Goal: Task Accomplishment & Management: Manage account settings

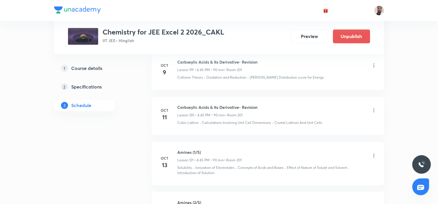
scroll to position [5991, 0]
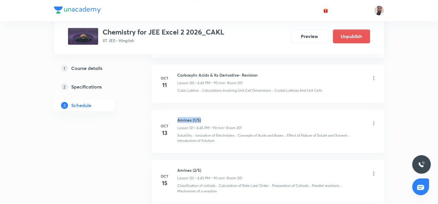
drag, startPoint x: 205, startPoint y: 121, endPoint x: 178, endPoint y: 118, distance: 28.0
click at [178, 118] on h6 "Amines (1/5)" at bounding box center [210, 120] width 64 height 6
copy h6 "Amines (1/5)"
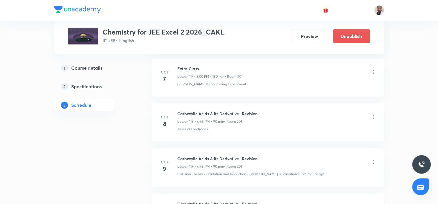
scroll to position [5894, 0]
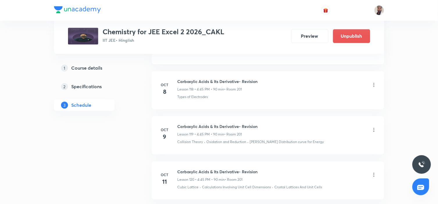
click at [374, 130] on icon at bounding box center [374, 130] width 6 height 6
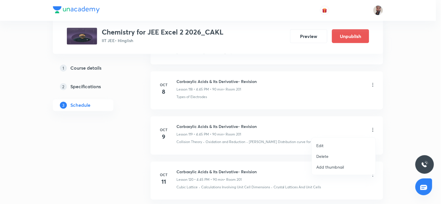
click at [323, 145] on p "Edit" at bounding box center [319, 146] width 7 height 6
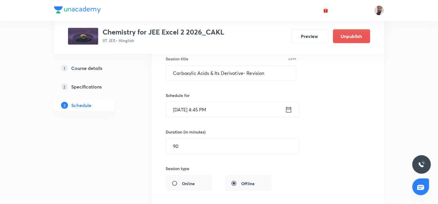
scroll to position [5668, 0]
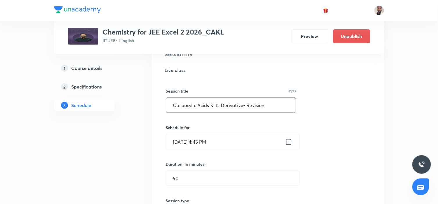
drag, startPoint x: 161, startPoint y: 107, endPoint x: 145, endPoint y: 106, distance: 16.3
paste input "Amines (1/5)"
click at [197, 108] on input "Amines (1/5)" at bounding box center [231, 105] width 130 height 15
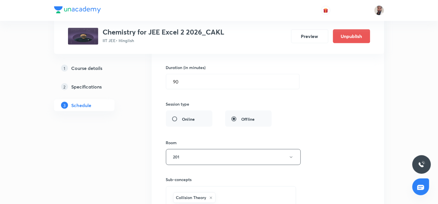
scroll to position [5862, 0]
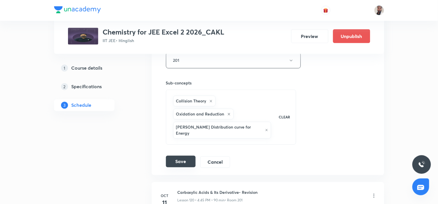
type input "Amines (1/3)"
click at [178, 156] on button "Save" at bounding box center [181, 162] width 30 height 12
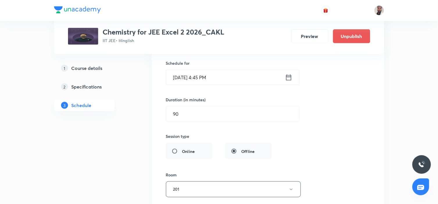
scroll to position [5668, 0]
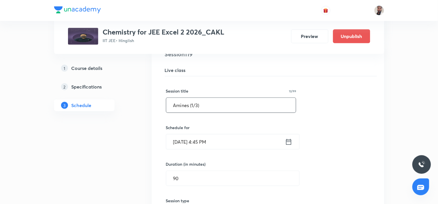
drag, startPoint x: 205, startPoint y: 108, endPoint x: 139, endPoint y: 108, distance: 65.9
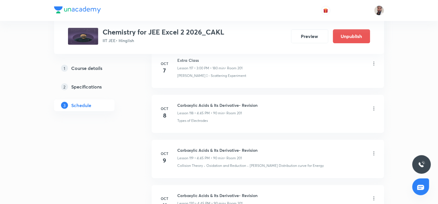
scroll to position [5636, 0]
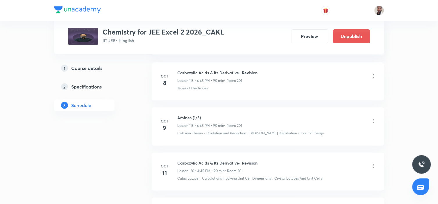
click at [372, 166] on icon at bounding box center [374, 166] width 6 height 6
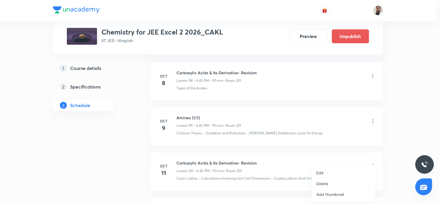
click at [331, 173] on li "Edit" at bounding box center [344, 173] width 64 height 11
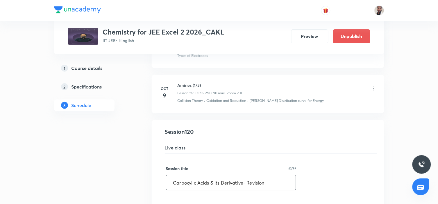
drag, startPoint x: 273, startPoint y: 182, endPoint x: 132, endPoint y: 184, distance: 141.5
paste input "Amines (1/3)"
click at [194, 184] on input "Amines (1/3)" at bounding box center [231, 182] width 130 height 15
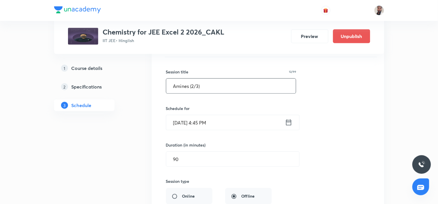
scroll to position [5894, 0]
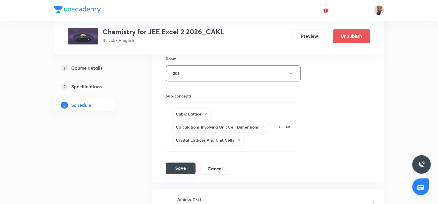
type input "Amines (2/3)"
click at [185, 166] on button "Save" at bounding box center [181, 169] width 30 height 12
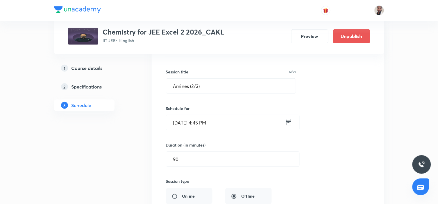
scroll to position [5701, 0]
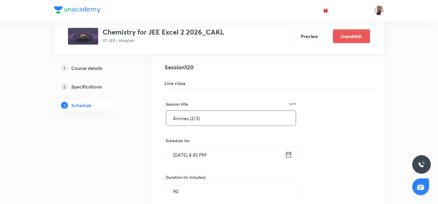
drag, startPoint x: 202, startPoint y: 121, endPoint x: 124, endPoint y: 126, distance: 78.3
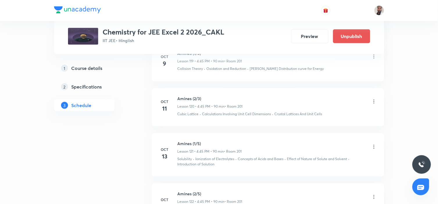
scroll to position [5733, 0]
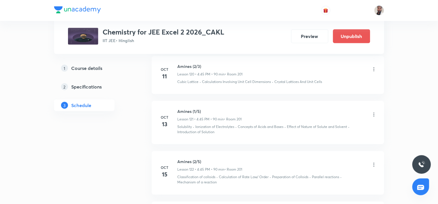
click at [373, 116] on icon at bounding box center [374, 115] width 6 height 6
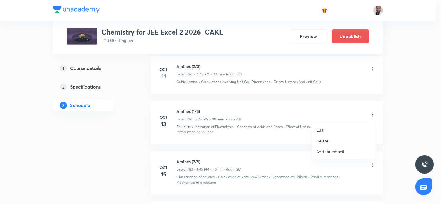
click at [334, 130] on li "Edit" at bounding box center [344, 130] width 64 height 11
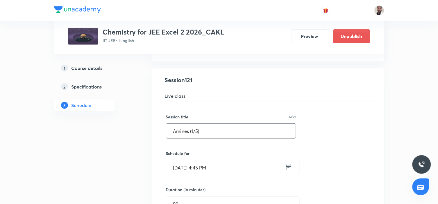
drag, startPoint x: 227, startPoint y: 132, endPoint x: 90, endPoint y: 132, distance: 137.4
paste input "2/3"
click at [193, 130] on input "Amines (2/3)" at bounding box center [231, 131] width 130 height 15
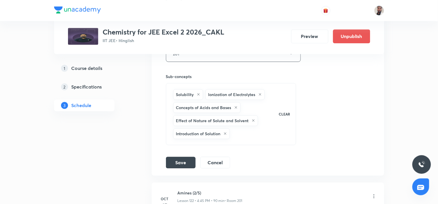
scroll to position [5991, 0]
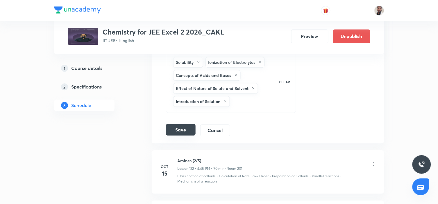
type input "Amines (3/3)"
click at [185, 129] on button "Save" at bounding box center [181, 130] width 30 height 12
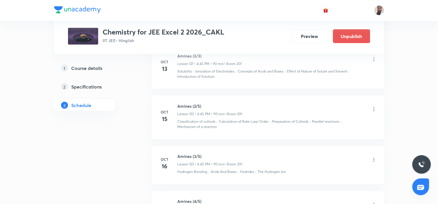
scroll to position [5756, 0]
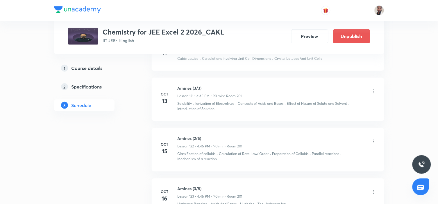
click at [373, 141] on icon at bounding box center [374, 142] width 6 height 6
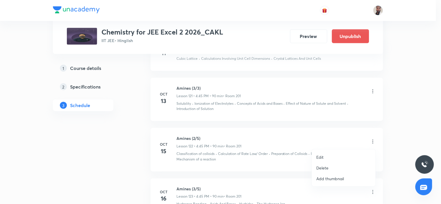
click at [327, 155] on li "Edit" at bounding box center [344, 157] width 64 height 11
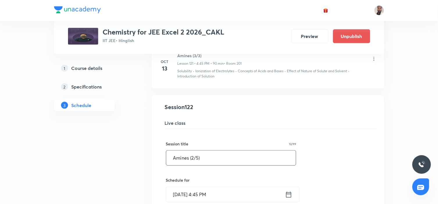
drag, startPoint x: 185, startPoint y: 159, endPoint x: 133, endPoint y: 159, distance: 51.7
paste input "Biomolecules"
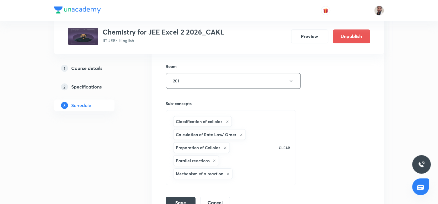
scroll to position [6014, 0]
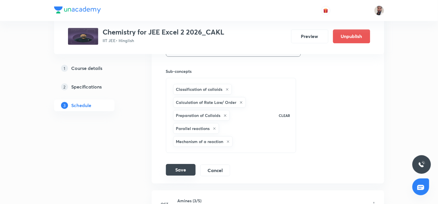
type input "Biomolecules (1/6)"
click at [186, 171] on button "Save" at bounding box center [181, 170] width 30 height 12
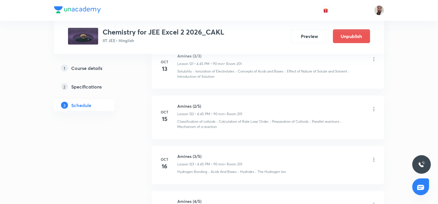
scroll to position [5756, 0]
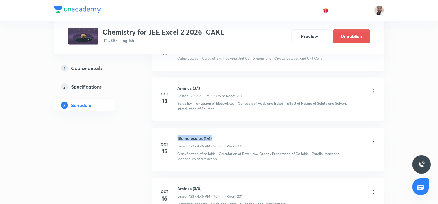
drag, startPoint x: 217, startPoint y: 138, endPoint x: 177, endPoint y: 135, distance: 40.5
click at [177, 135] on li "[DATE] Biomolecules (1/6) Lesson 122 • 4:45 PM • 90 min • Room 201 Classificati…" at bounding box center [268, 149] width 232 height 43
copy h6 "Biomolecules (1/6)"
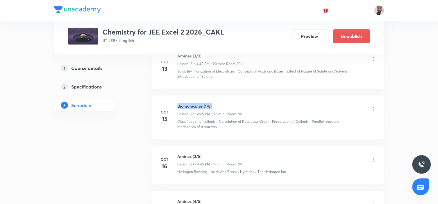
scroll to position [5821, 0]
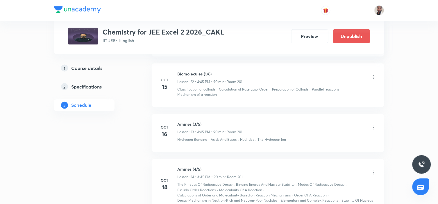
click at [373, 128] on icon at bounding box center [374, 128] width 6 height 6
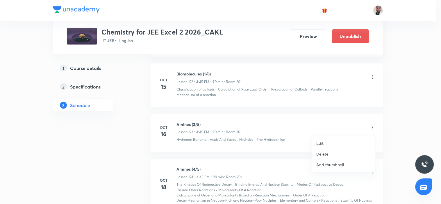
click at [323, 145] on p "Edit" at bounding box center [319, 143] width 7 height 6
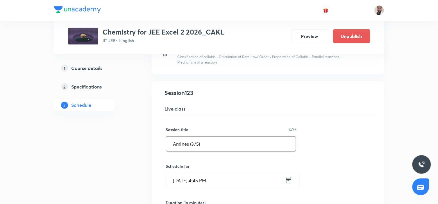
drag, startPoint x: 218, startPoint y: 148, endPoint x: 139, endPoint y: 146, distance: 79.1
paste input "Biomolecules (1/6"
click at [207, 146] on input "Biomolecules (1/6)" at bounding box center [231, 144] width 130 height 15
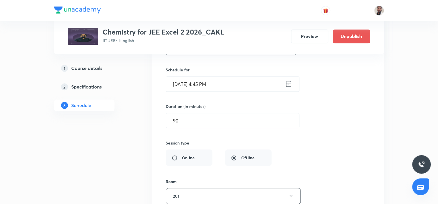
scroll to position [6014, 0]
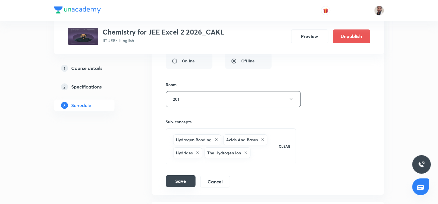
type input "Biomolecules (2/6)"
click at [177, 182] on button "Save" at bounding box center [181, 181] width 30 height 12
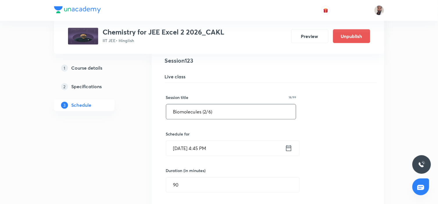
drag, startPoint x: 224, startPoint y: 115, endPoint x: 124, endPoint y: 121, distance: 99.8
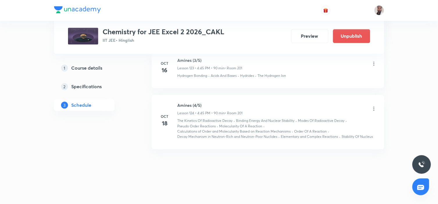
click at [373, 108] on icon at bounding box center [374, 109] width 6 height 6
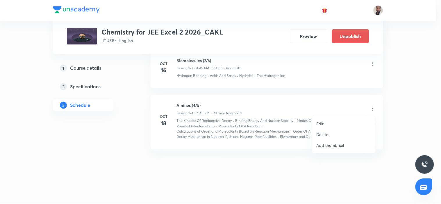
click at [324, 120] on li "Edit" at bounding box center [344, 124] width 64 height 11
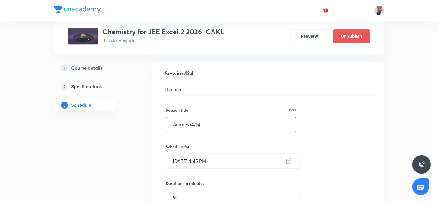
drag, startPoint x: 222, startPoint y: 127, endPoint x: 105, endPoint y: 127, distance: 117.1
paste input "Biomolecules (2/6"
click at [205, 124] on input "Biomolecules (2/6)" at bounding box center [231, 124] width 130 height 15
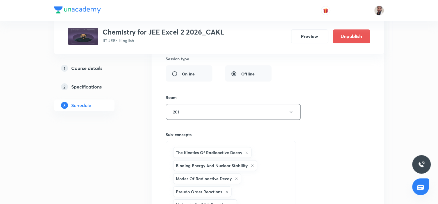
scroll to position [6176, 0]
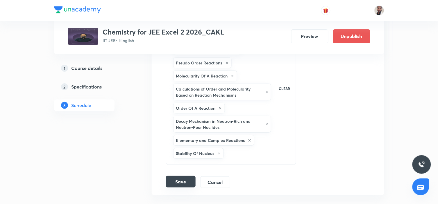
type input "Biomolecules (3/6)"
click at [181, 180] on button "Save" at bounding box center [181, 182] width 30 height 12
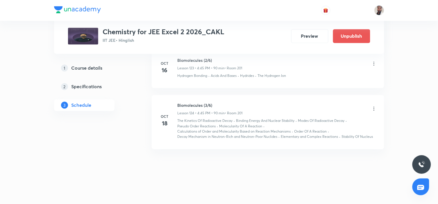
scroll to position [5885, 0]
